Goal: Transaction & Acquisition: Purchase product/service

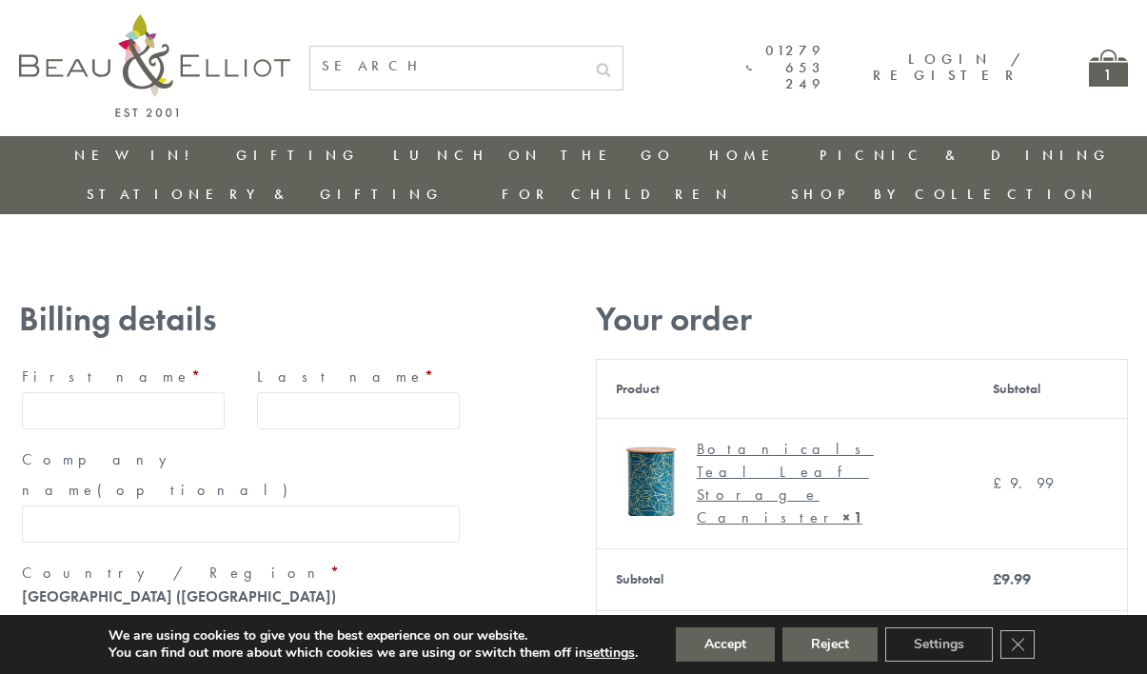
type input "maria33@yahoo.com"
type input "Maria"
type input "Williams"
type input "23, Scottsdale, Happytown"
type input "London"
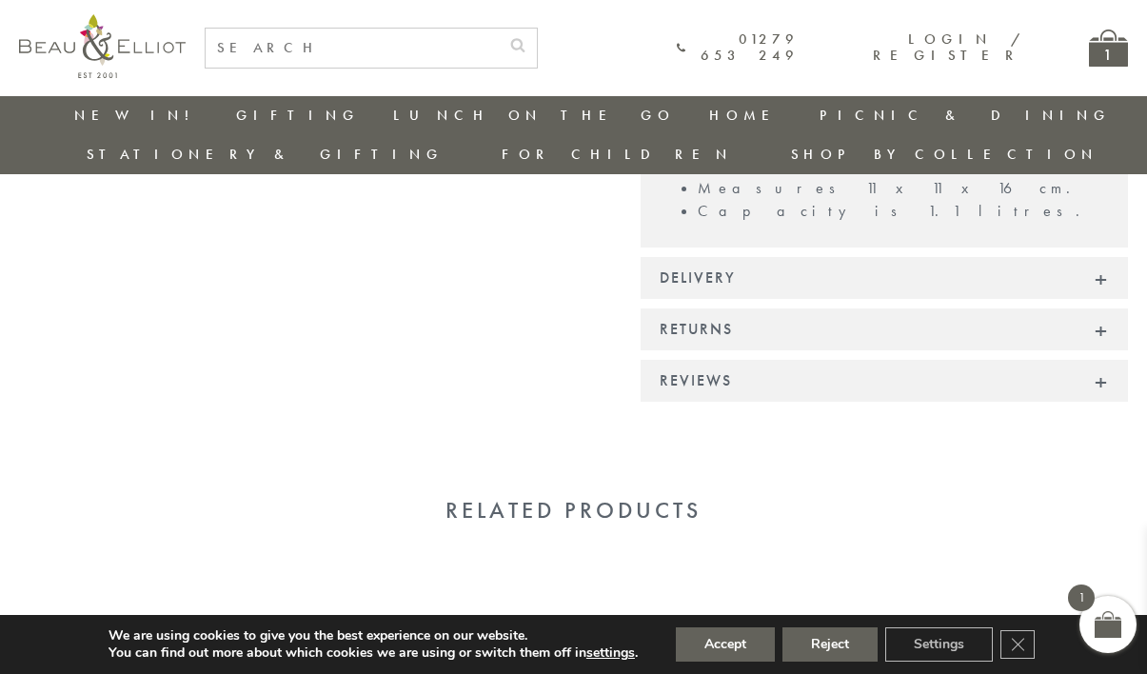
scroll to position [1466, 0]
